Goal: Information Seeking & Learning: Learn about a topic

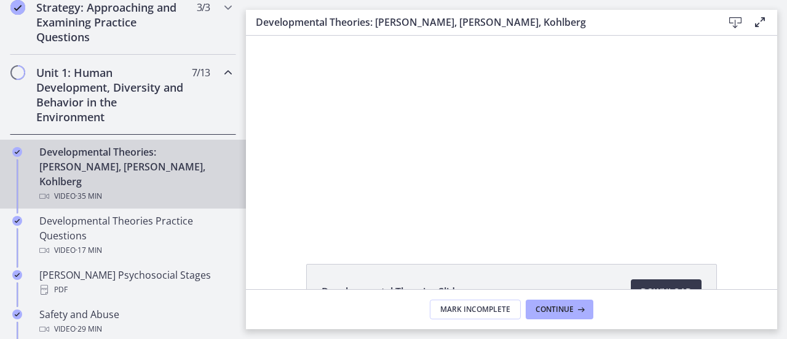
click at [727, 221] on div "Click for sound @keyframes VOLUME_SMALL_WAVE_FLASH { 0% { opacity: 0; } 33% { o…" at bounding box center [511, 136] width 531 height 200
click at [564, 313] on span "Continue" at bounding box center [554, 309] width 38 height 10
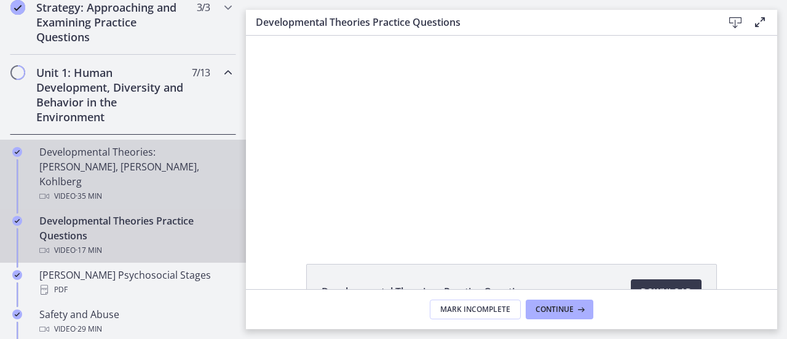
click at [69, 161] on div "Developmental Theories: [PERSON_NAME], [PERSON_NAME], Kohlberg Video · 35 min" at bounding box center [135, 173] width 192 height 59
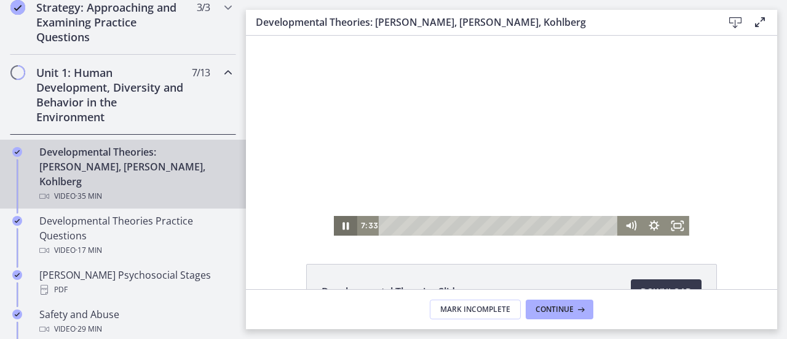
click at [340, 226] on icon "Pause" at bounding box center [345, 226] width 23 height 20
